Goal: Information Seeking & Learning: Learn about a topic

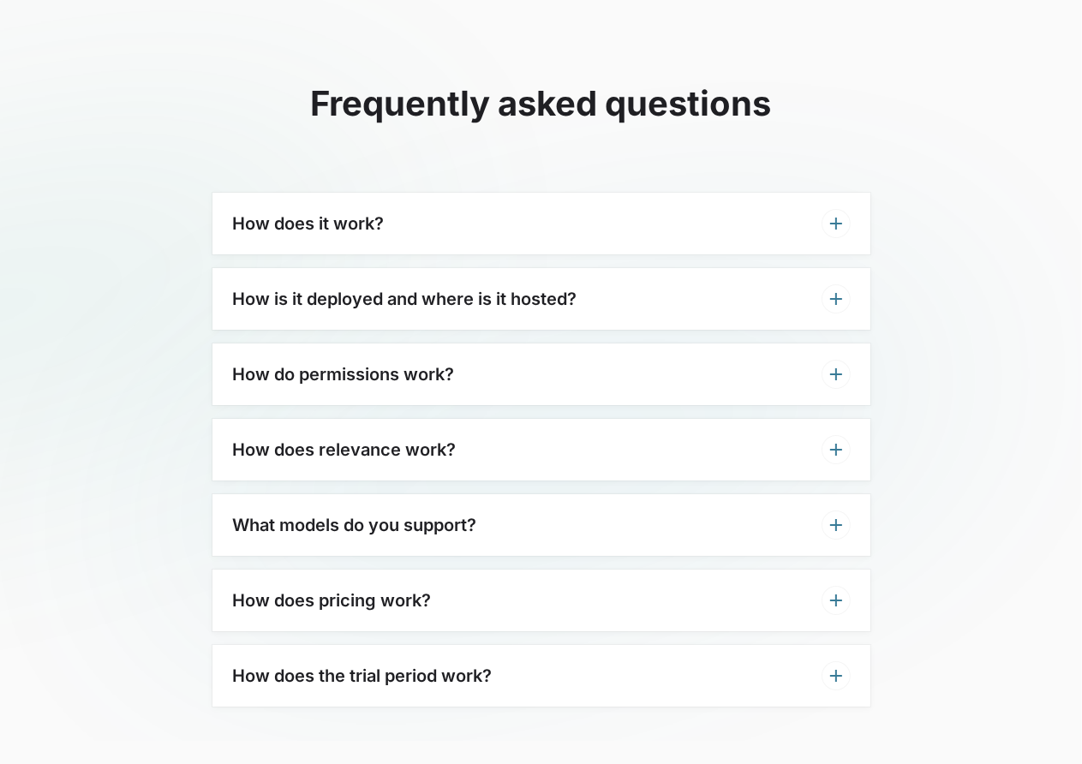
scroll to position [5056, 0]
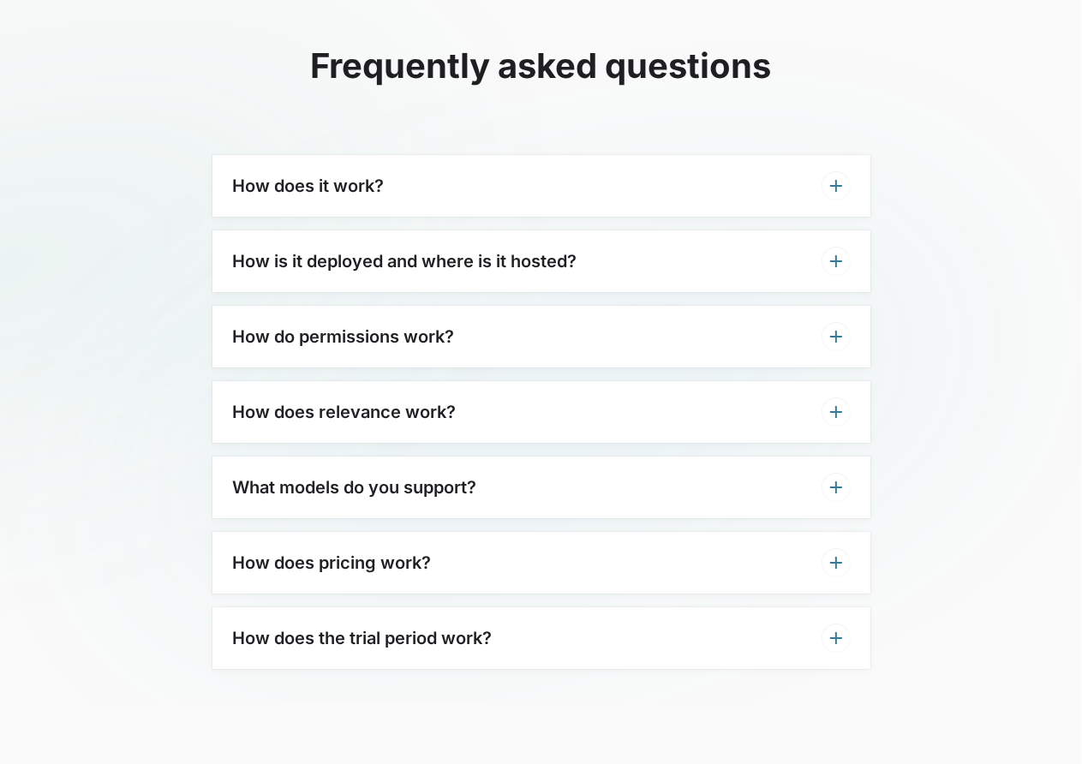
click at [386, 155] on div "How does it work?" at bounding box center [542, 186] width 658 height 62
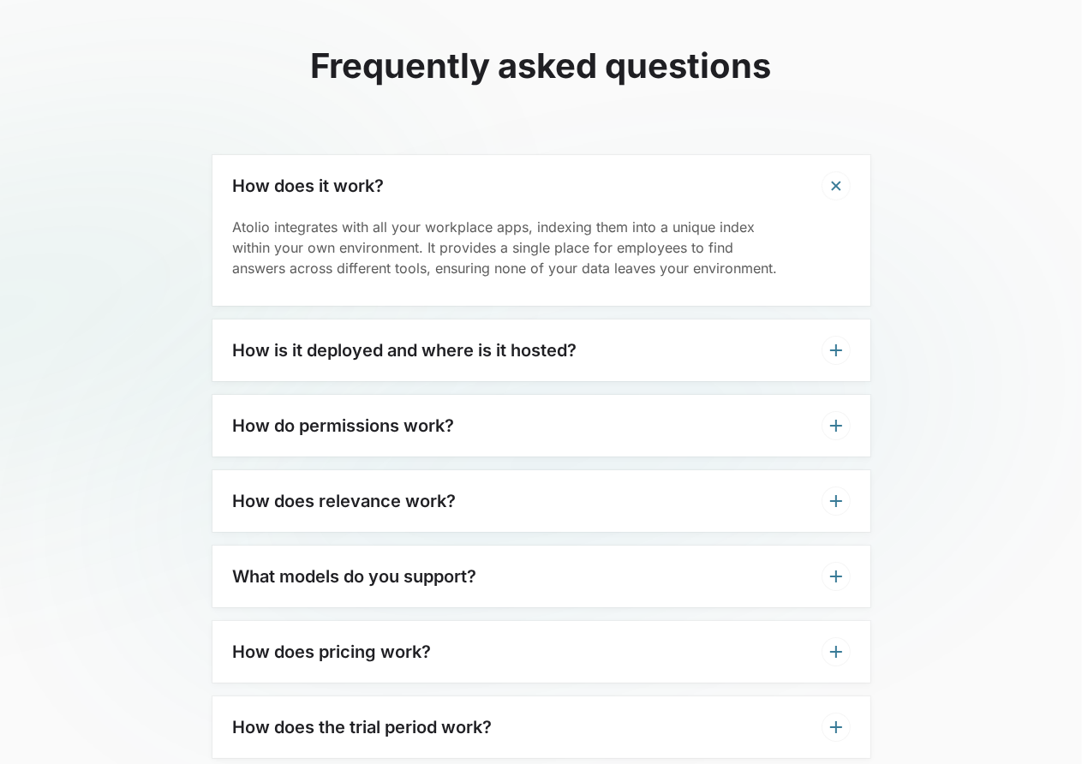
click at [525, 330] on div "How is it deployed and where is it hosted?" at bounding box center [542, 351] width 658 height 62
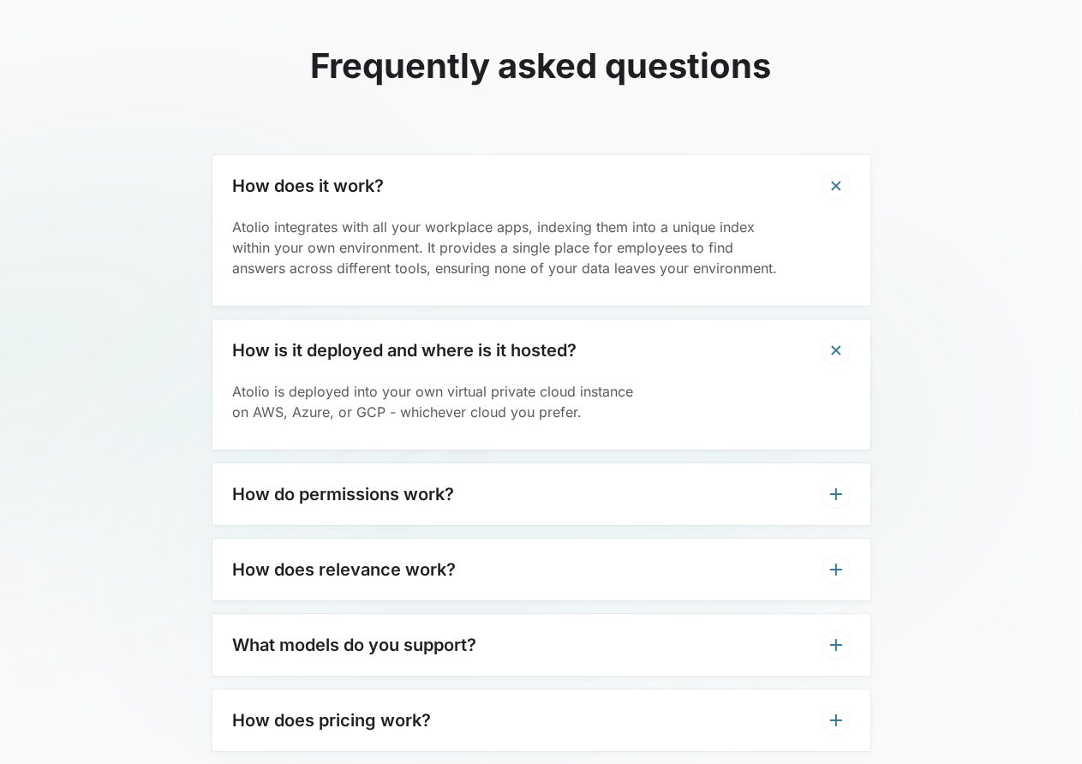
click at [431, 484] on h3 "How do permissions work?" at bounding box center [344, 494] width 222 height 21
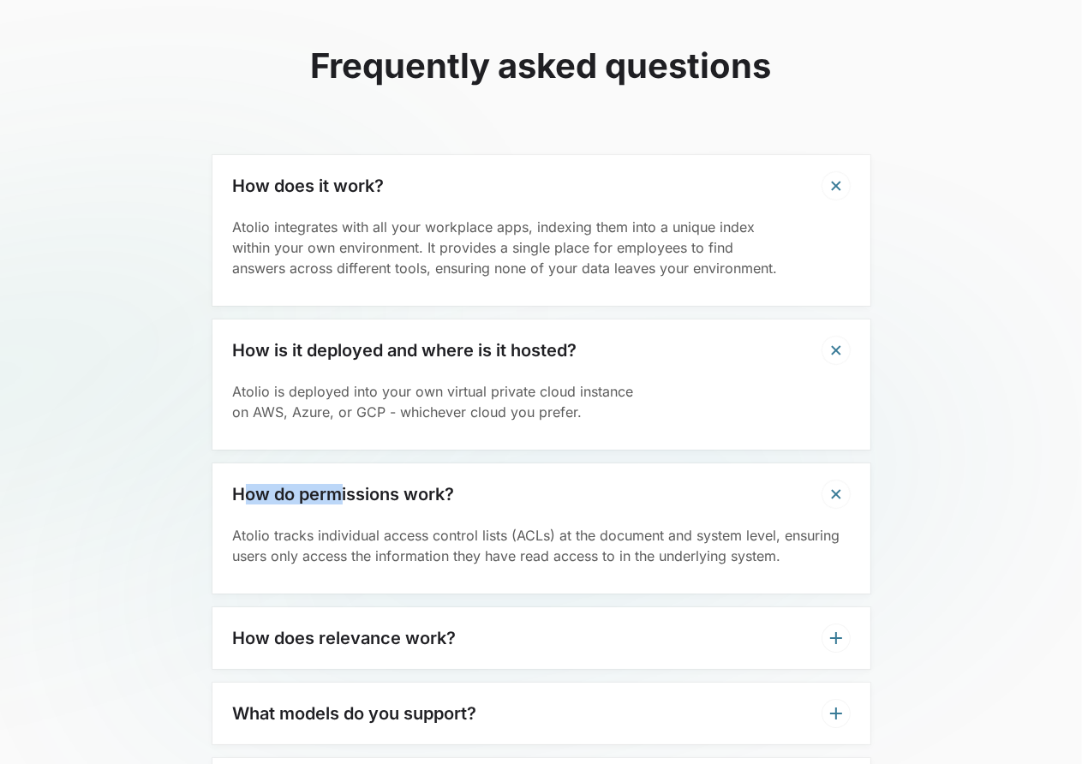
drag, startPoint x: 240, startPoint y: 459, endPoint x: 342, endPoint y: 473, distance: 102.9
click at [342, 473] on div "How do permissions work?" at bounding box center [542, 495] width 658 height 62
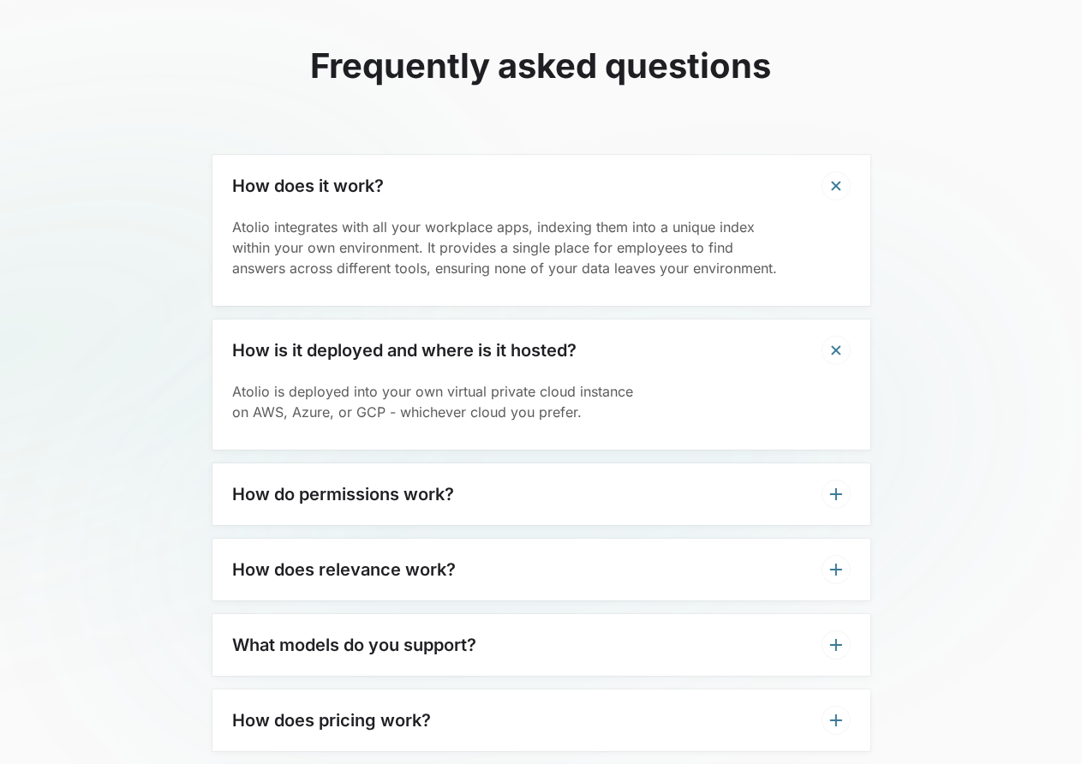
click at [482, 539] on div "How does relevance work?" at bounding box center [542, 570] width 658 height 62
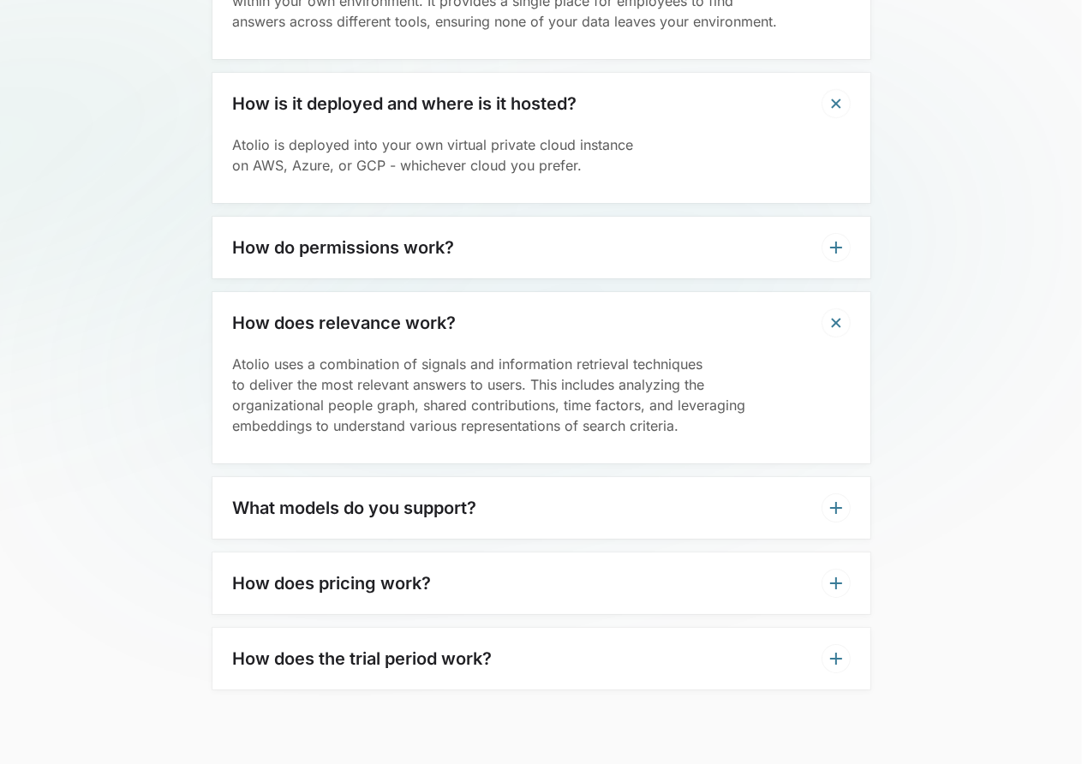
scroll to position [5313, 0]
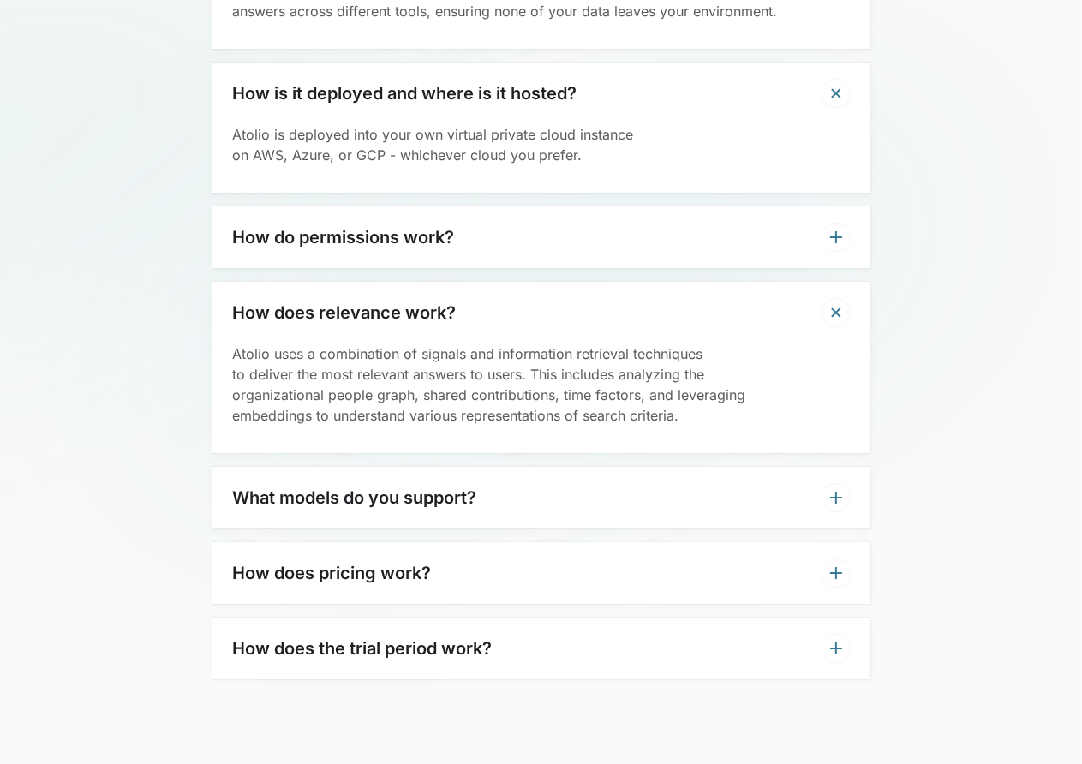
click at [489, 467] on div "What models do you support?" at bounding box center [542, 498] width 658 height 62
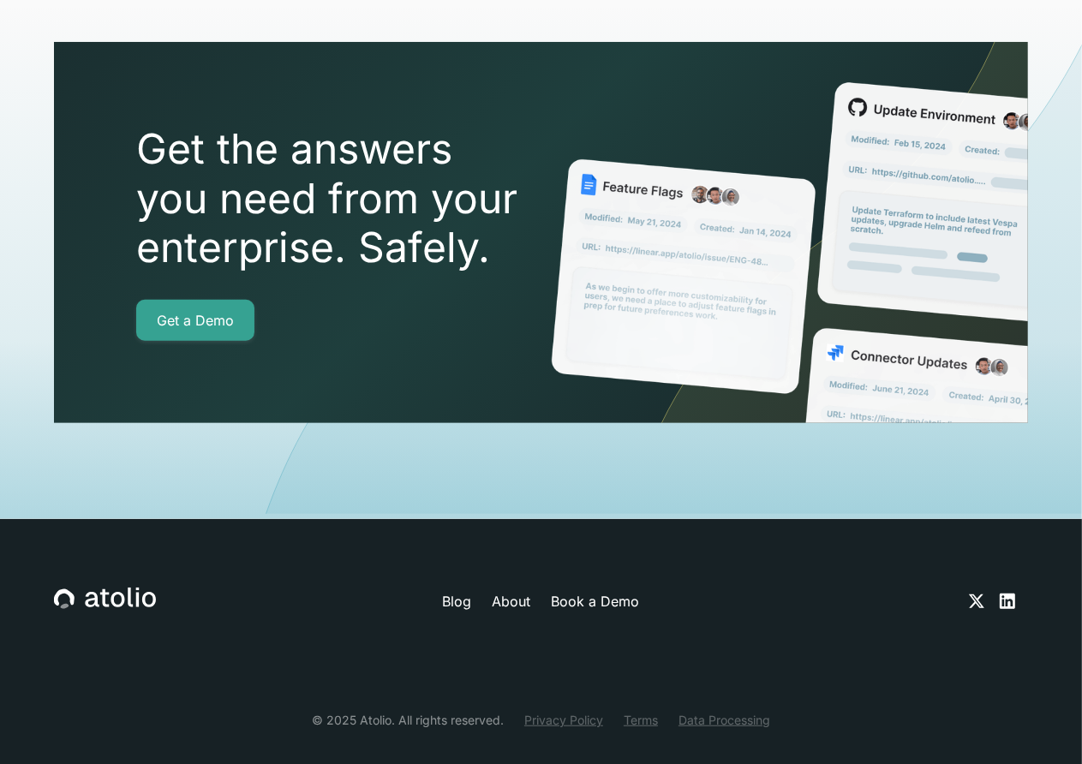
scroll to position [6130, 0]
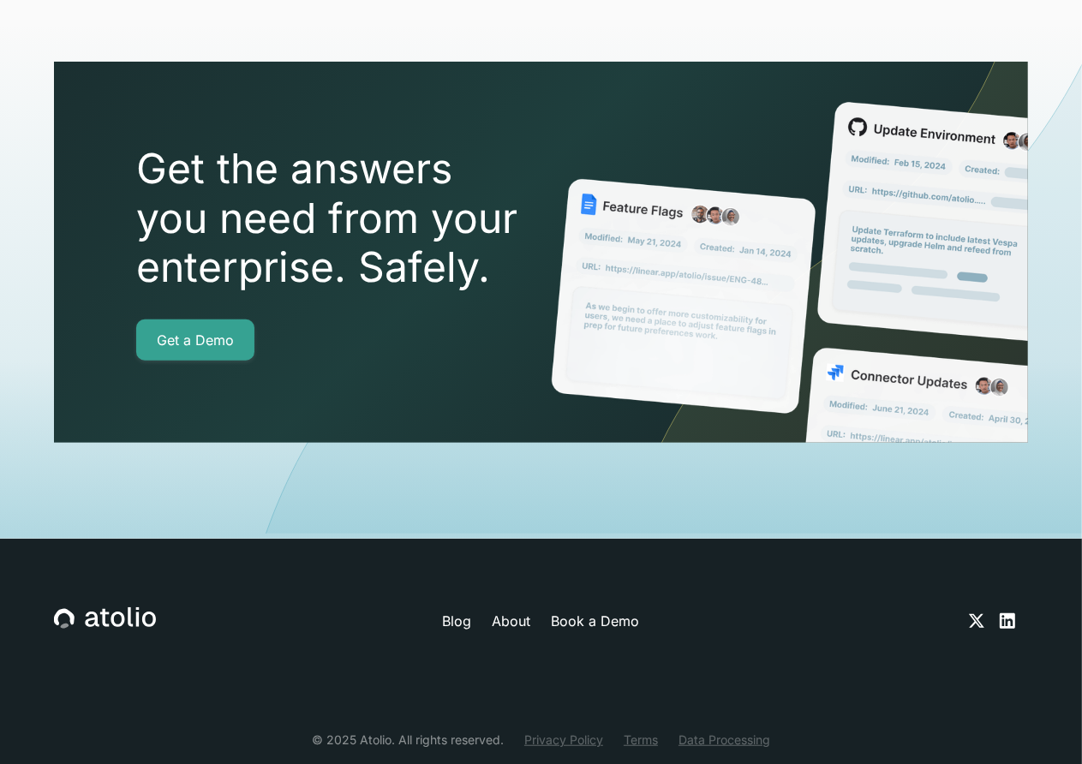
click at [511, 611] on link "About" at bounding box center [511, 621] width 39 height 21
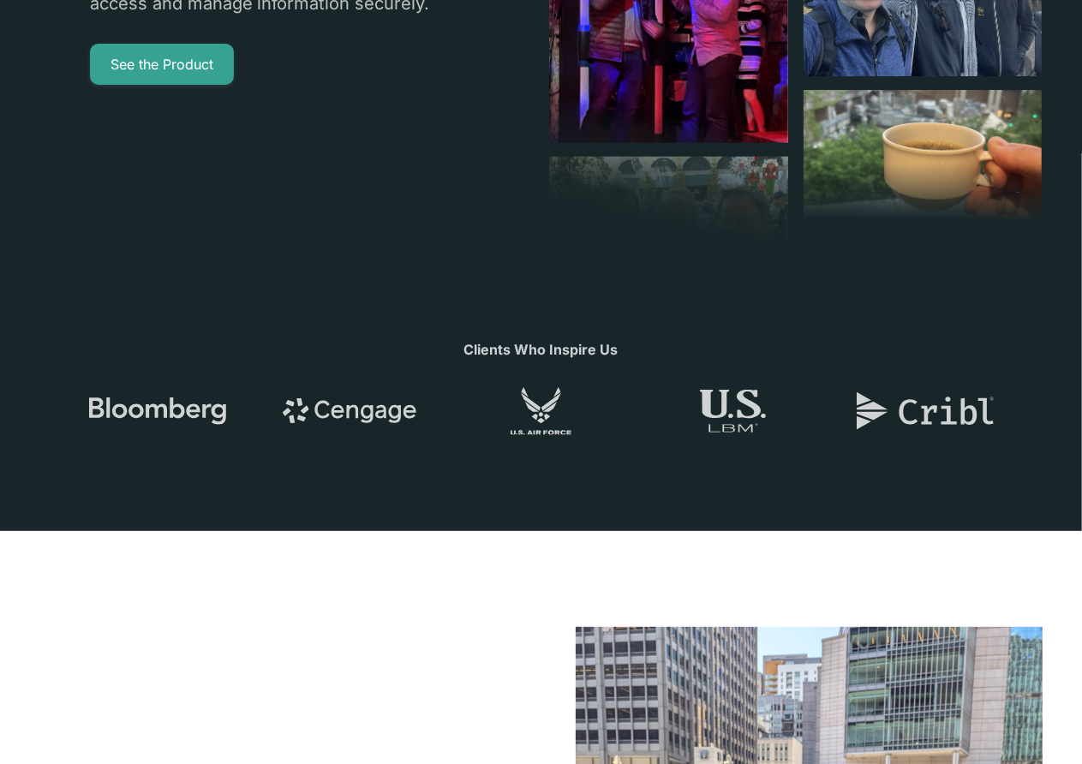
scroll to position [514, 0]
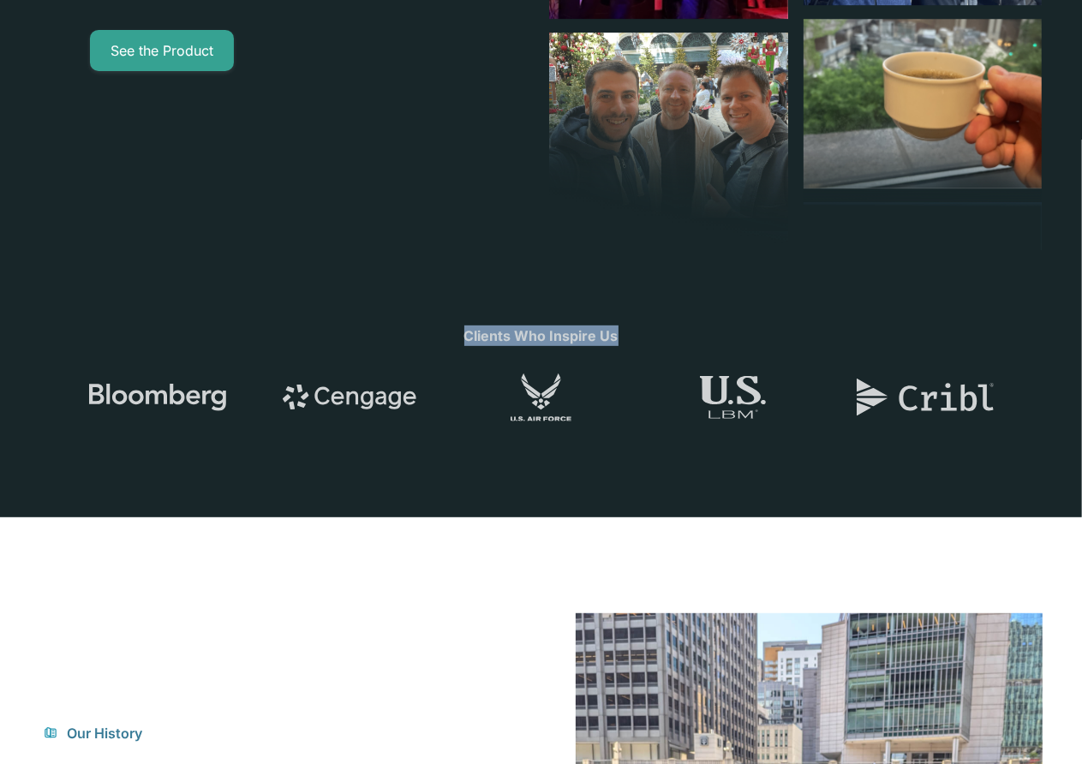
drag, startPoint x: 467, startPoint y: 333, endPoint x: 621, endPoint y: 337, distance: 154.3
click at [621, 337] on div "Clients Who Inspire Us" at bounding box center [541, 336] width 1082 height 21
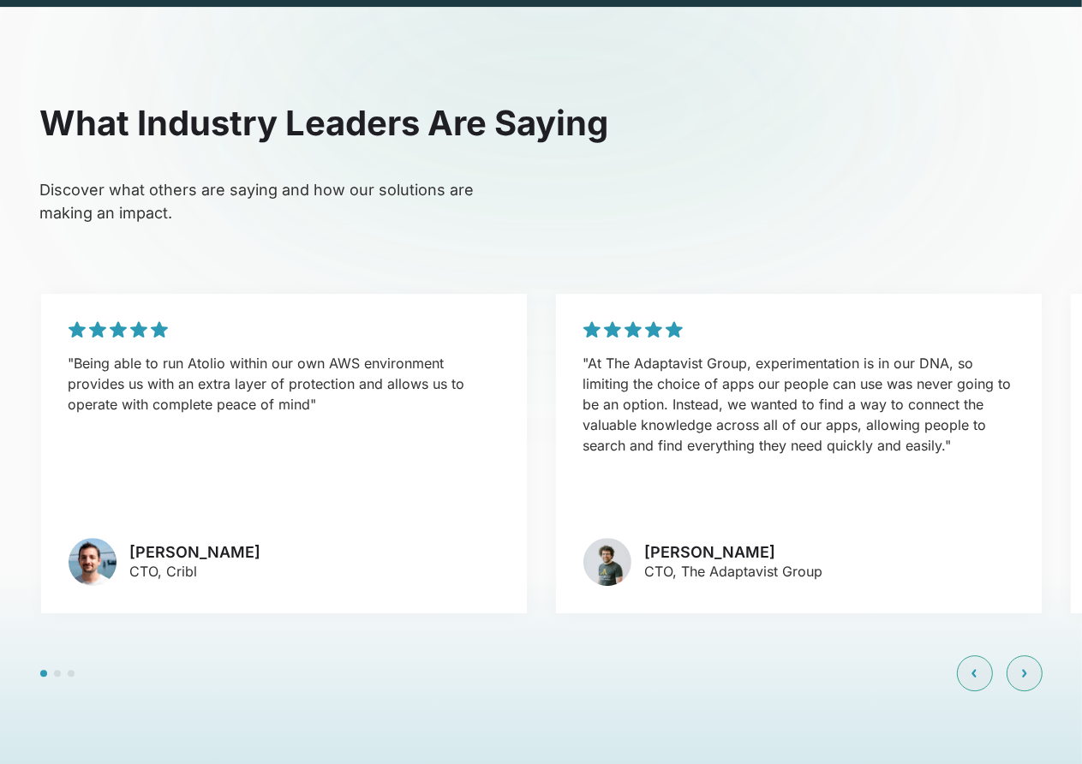
scroll to position [4136, 0]
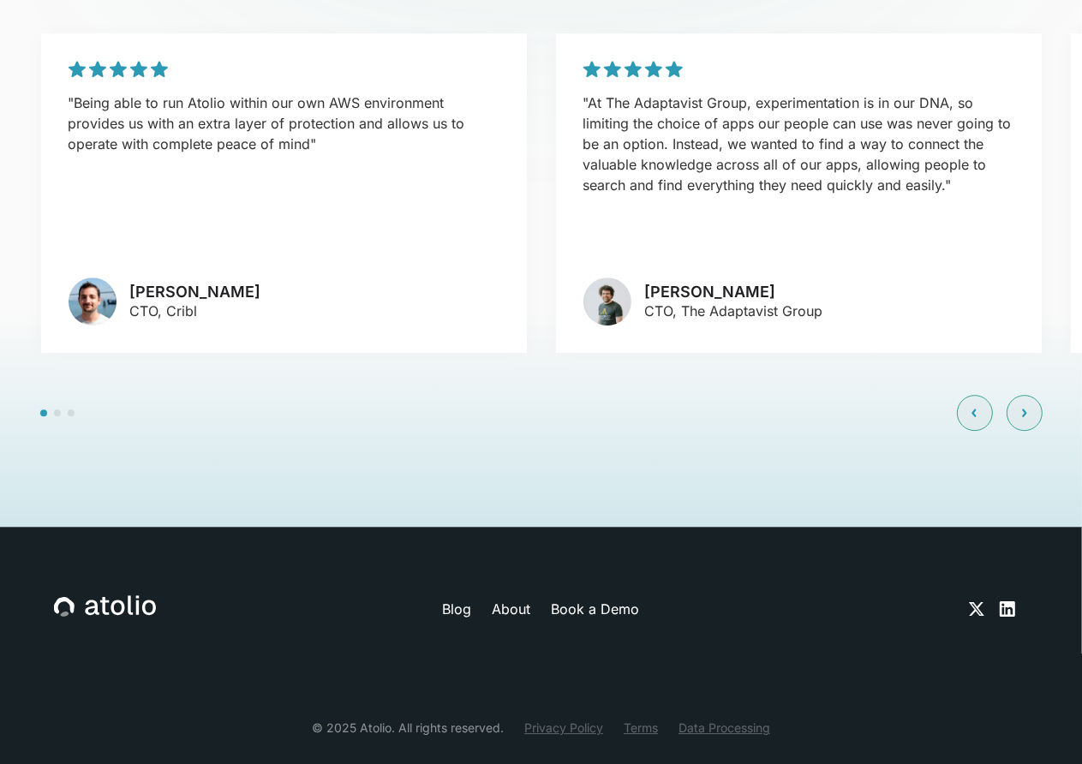
click at [1011, 599] on icon at bounding box center [1007, 609] width 21 height 21
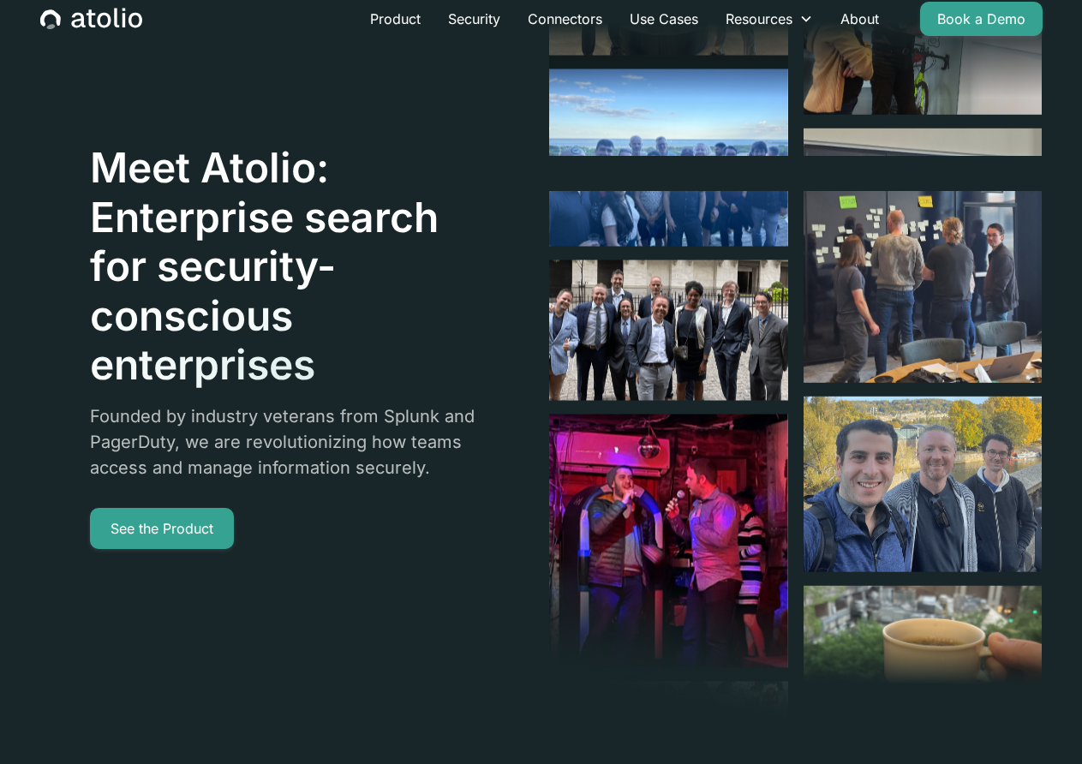
scroll to position [0, 0]
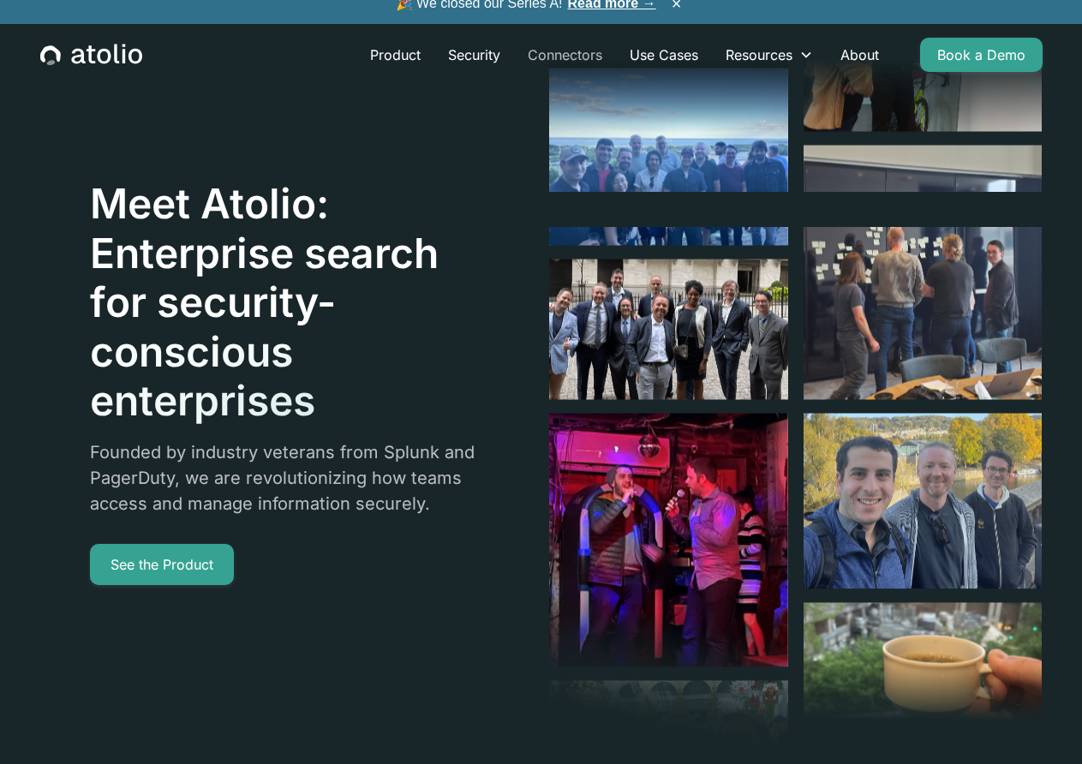
click at [533, 52] on link "Connectors" at bounding box center [565, 55] width 102 height 34
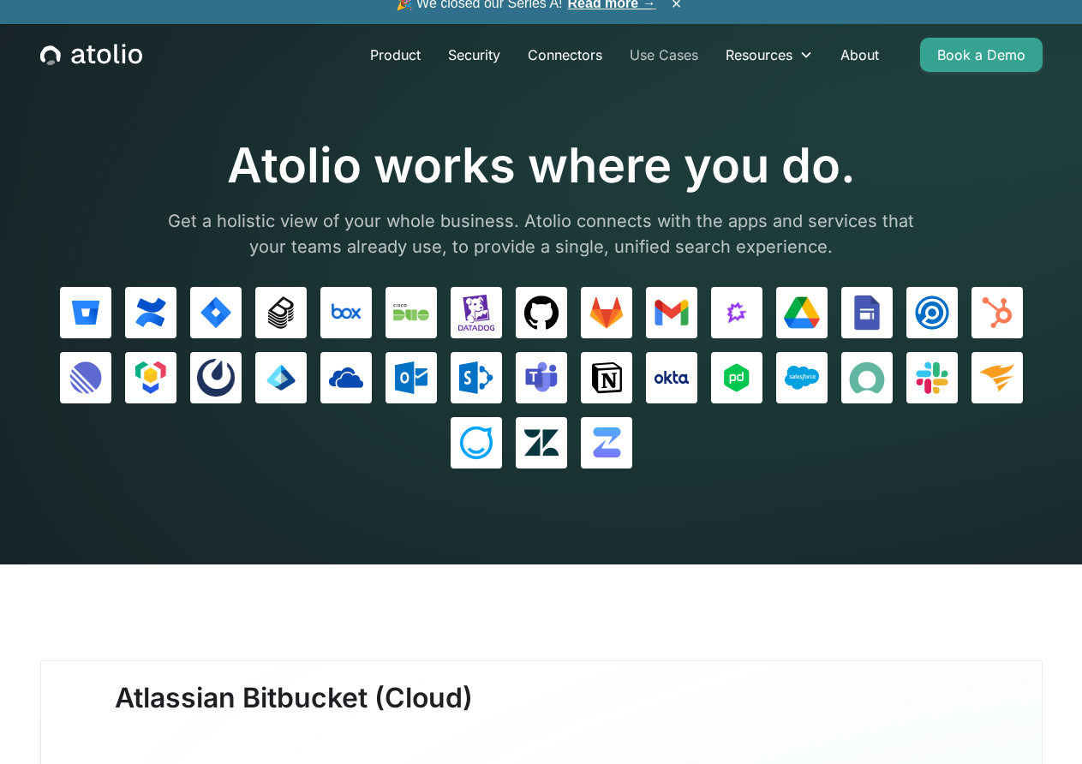
click at [659, 59] on link "Use Cases" at bounding box center [664, 55] width 96 height 34
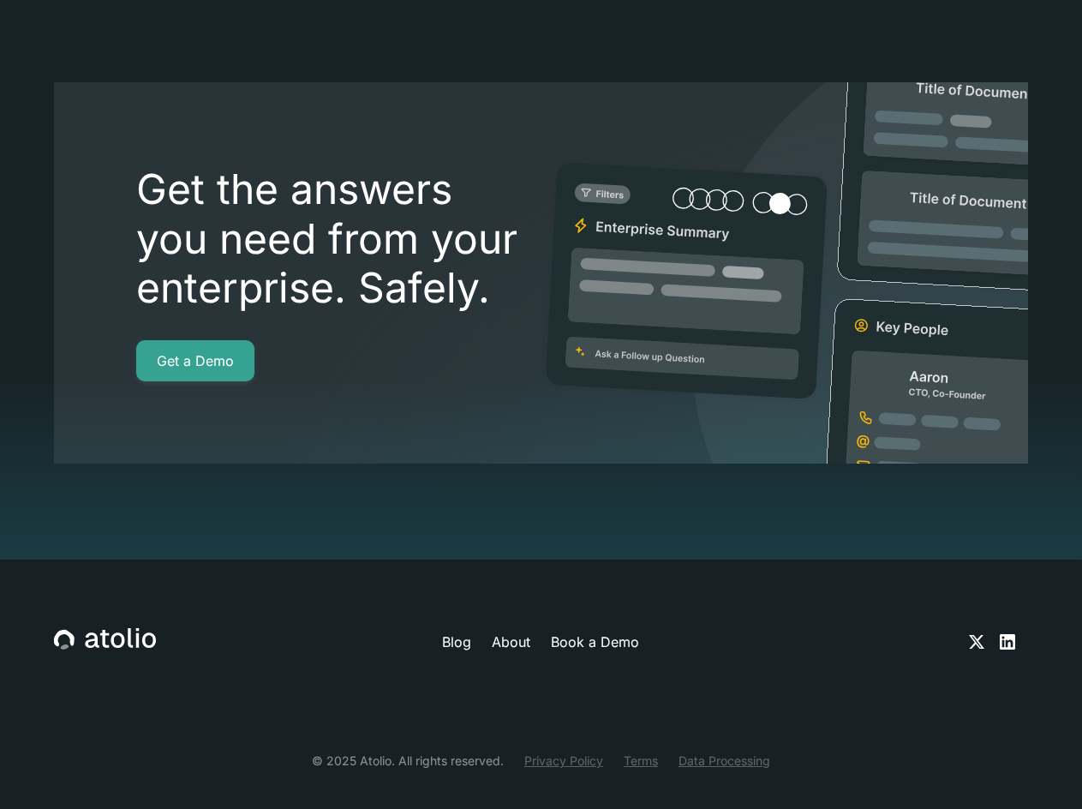
scroll to position [4477, 0]
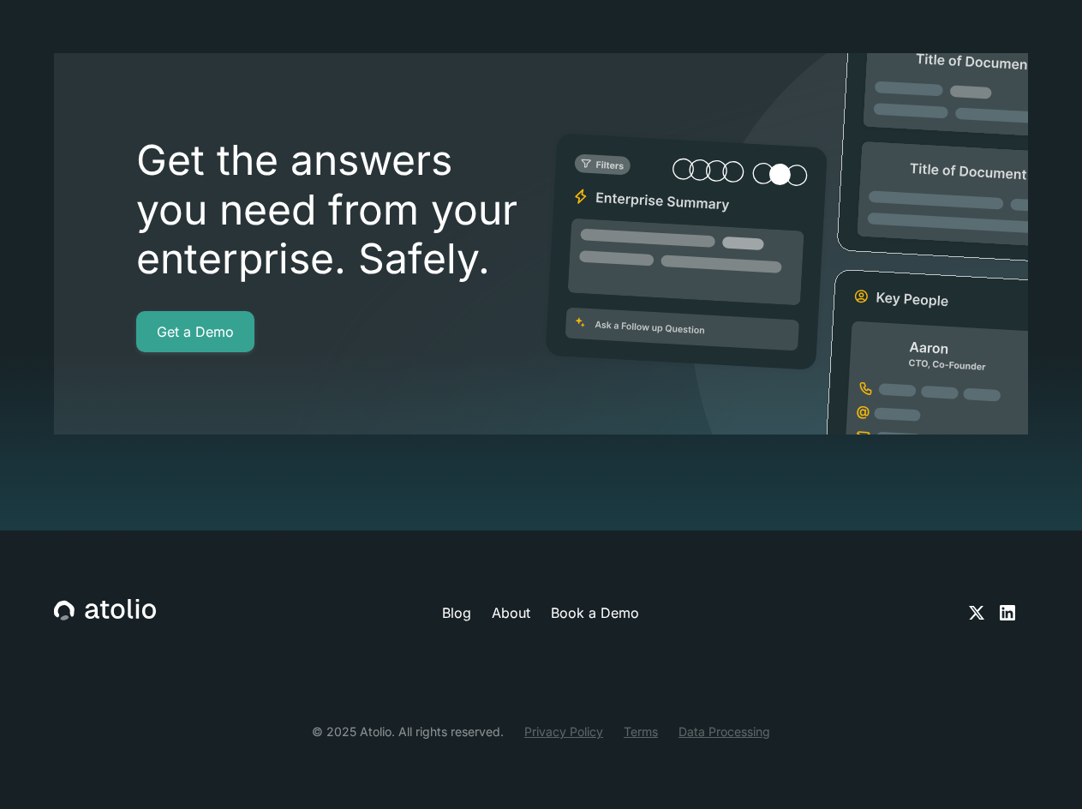
click at [554, 735] on link "Privacy Policy" at bounding box center [563, 731] width 79 height 18
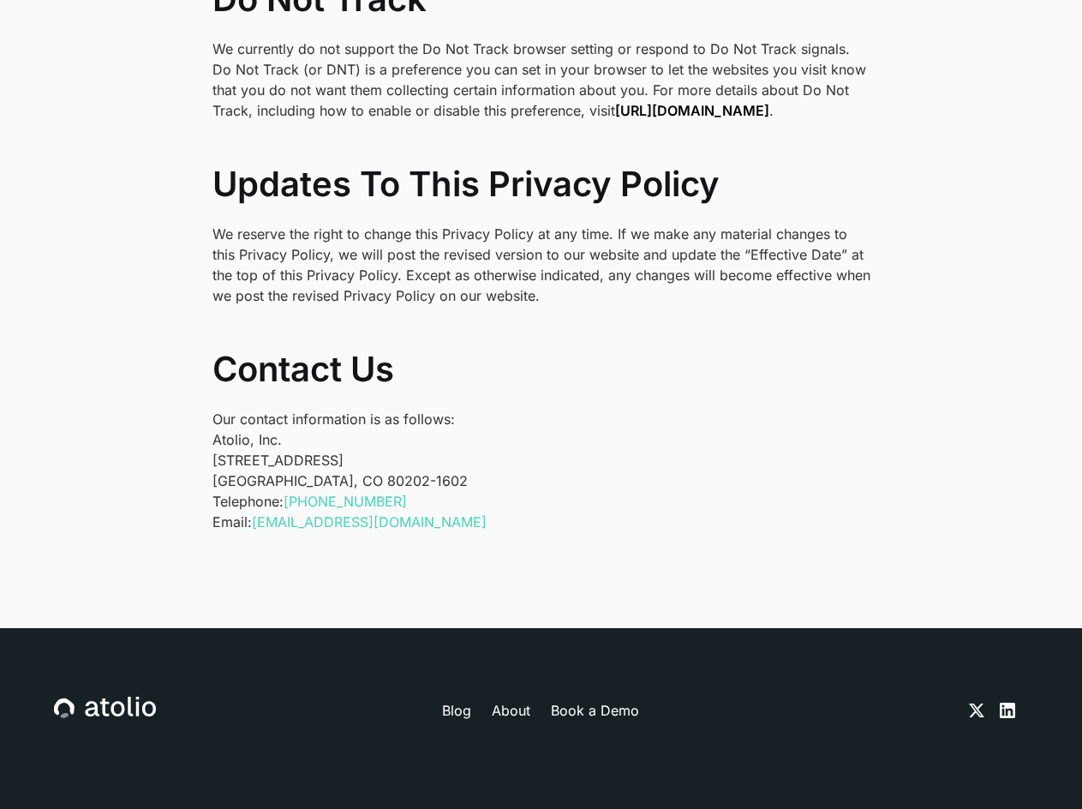
scroll to position [5642, 0]
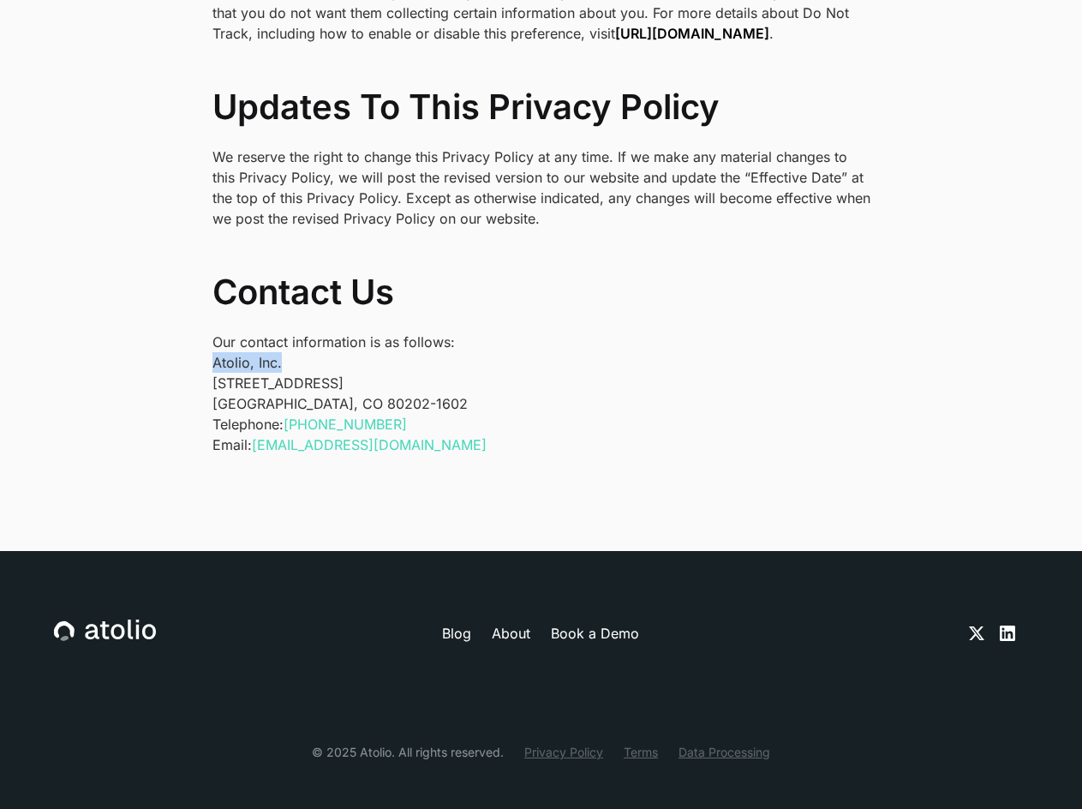
drag, startPoint x: 211, startPoint y: 338, endPoint x: 283, endPoint y: 339, distance: 72.0
